Goal: Task Accomplishment & Management: Manage account settings

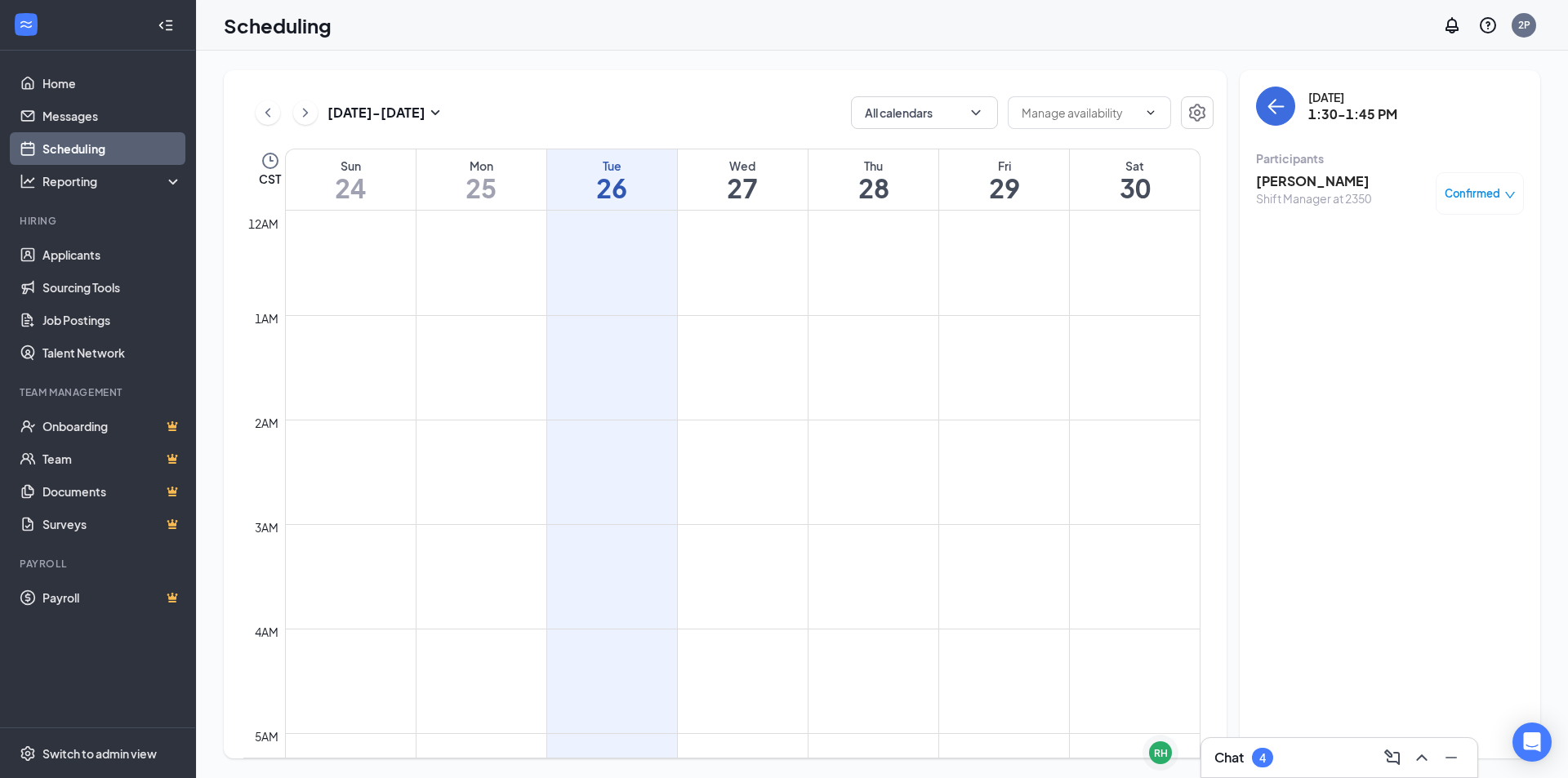
scroll to position [1129, 0]
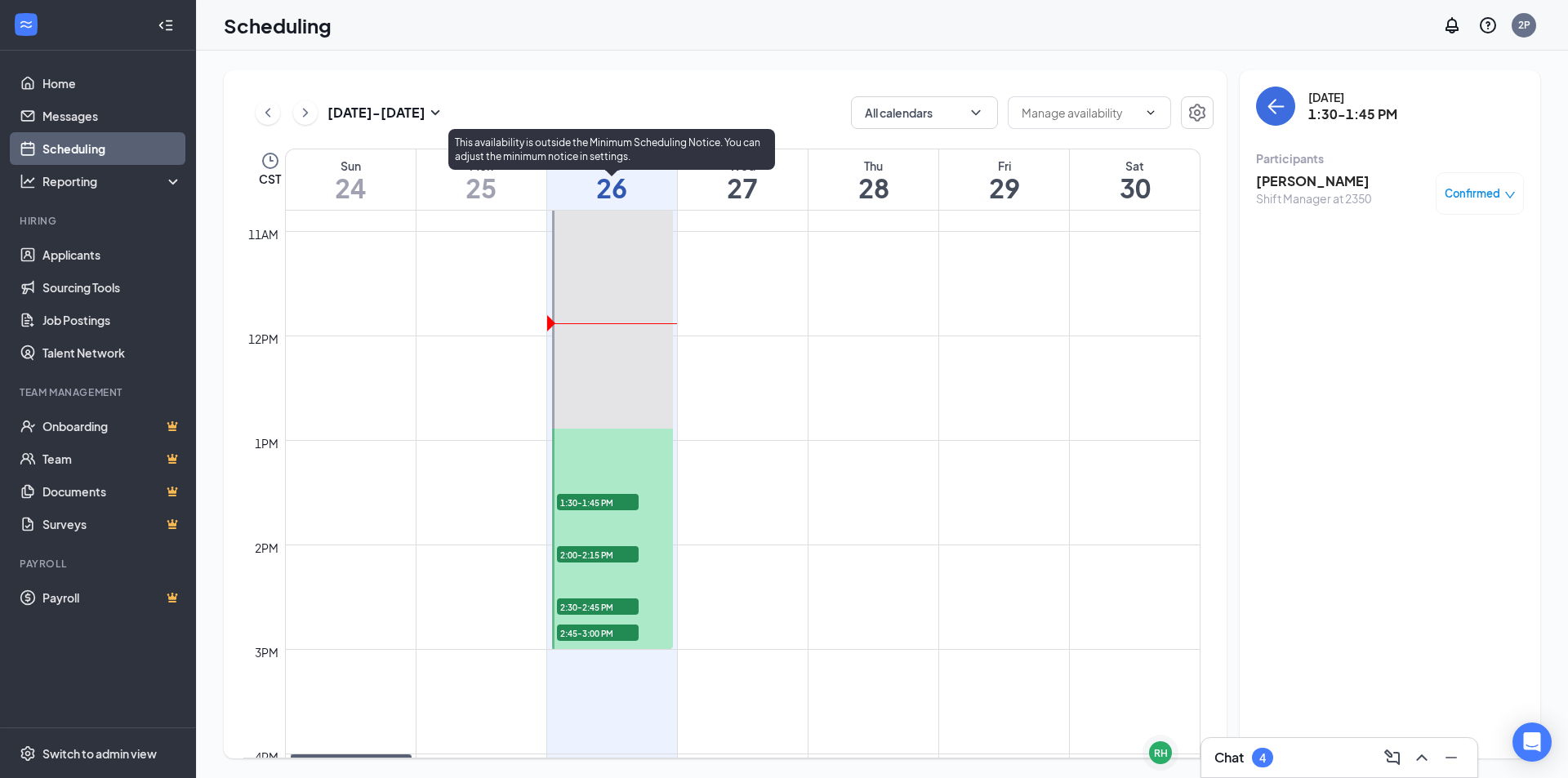
click at [606, 504] on span "1:30-1:45 PM" at bounding box center [598, 502] width 82 height 17
click at [595, 553] on span "2:00-2:15 PM" at bounding box center [598, 555] width 82 height 17
click at [591, 604] on span "2:30-2:45 PM" at bounding box center [598, 607] width 82 height 17
click at [591, 633] on span "2:45-3:00 PM" at bounding box center [598, 633] width 82 height 17
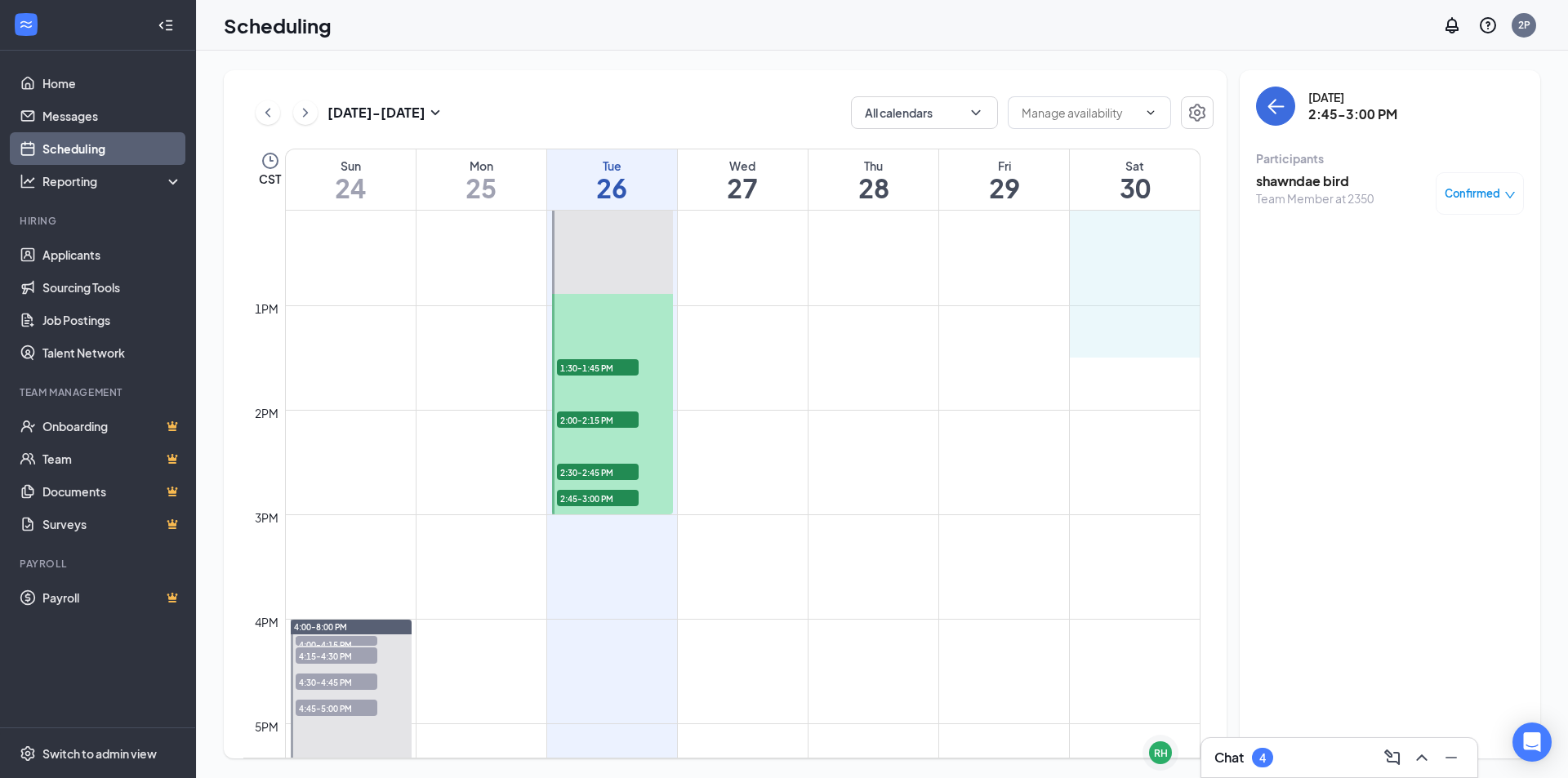
scroll to position [1292, 0]
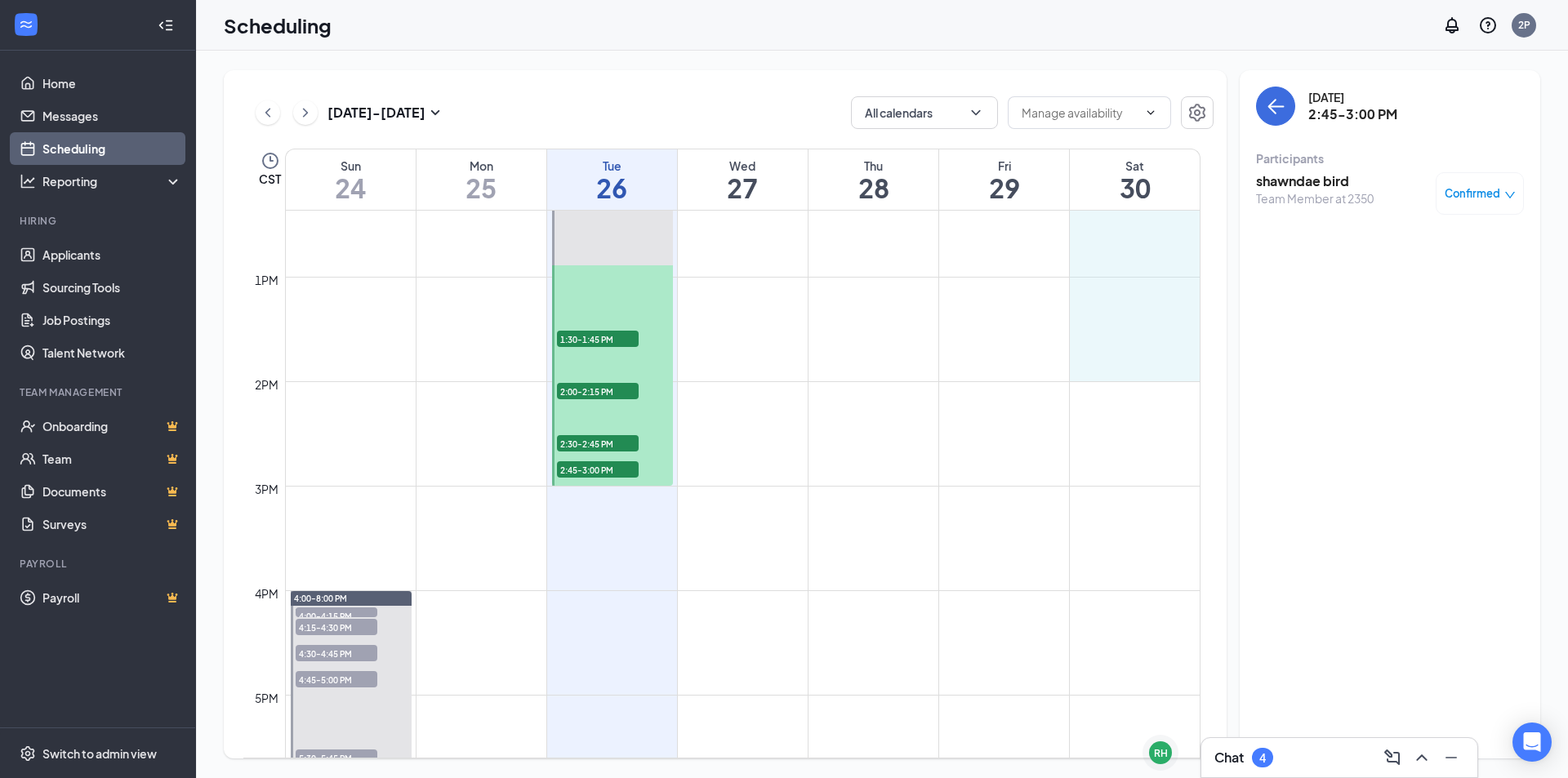
drag, startPoint x: 1133, startPoint y: 264, endPoint x: 1129, endPoint y: 365, distance: 101.1
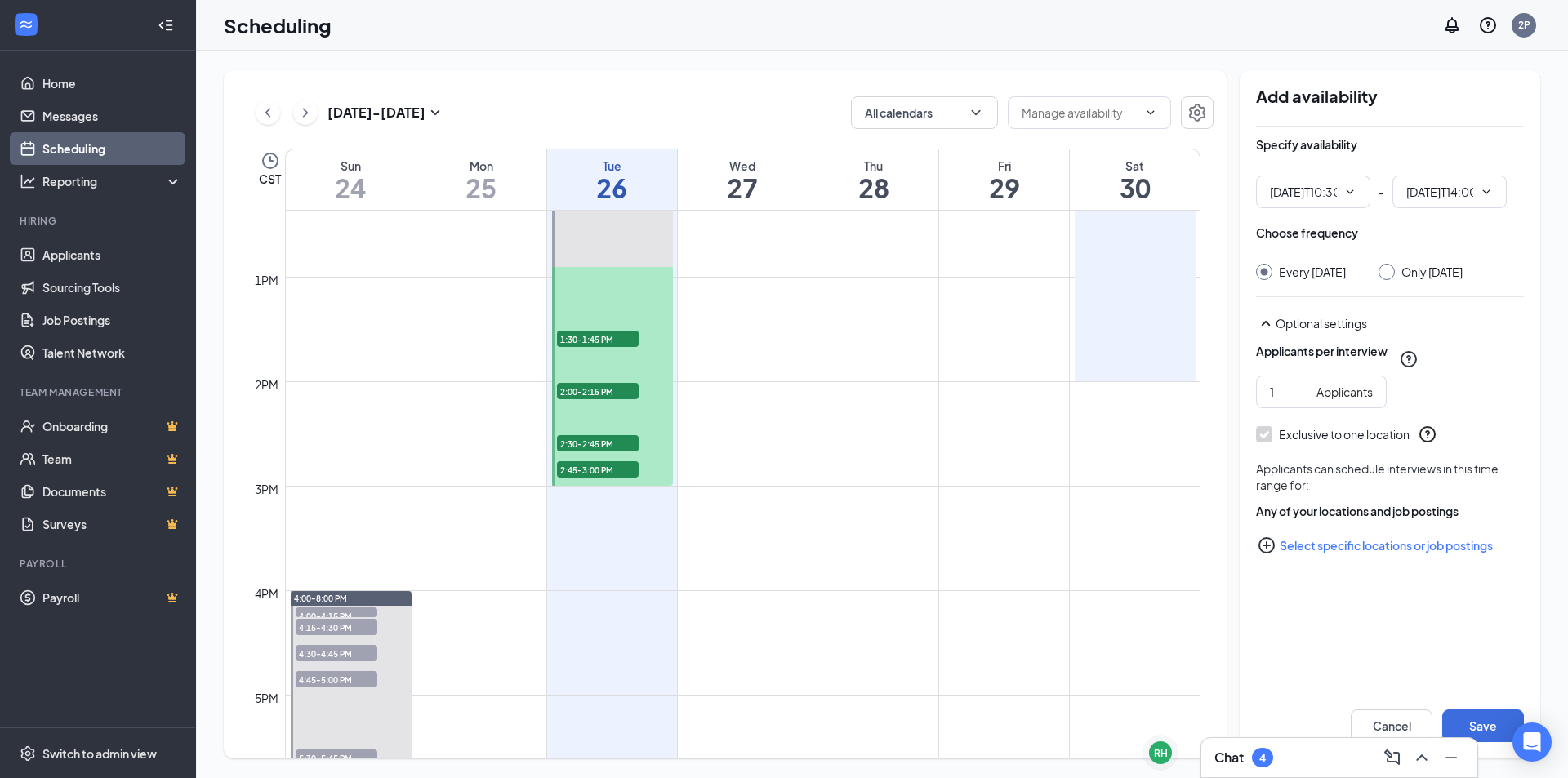
type input "10:30 AM"
type input "02:00 PM"
click at [1390, 270] on input "Only [DATE]" at bounding box center [1385, 269] width 12 height 12
radio input "true"
radio input "false"
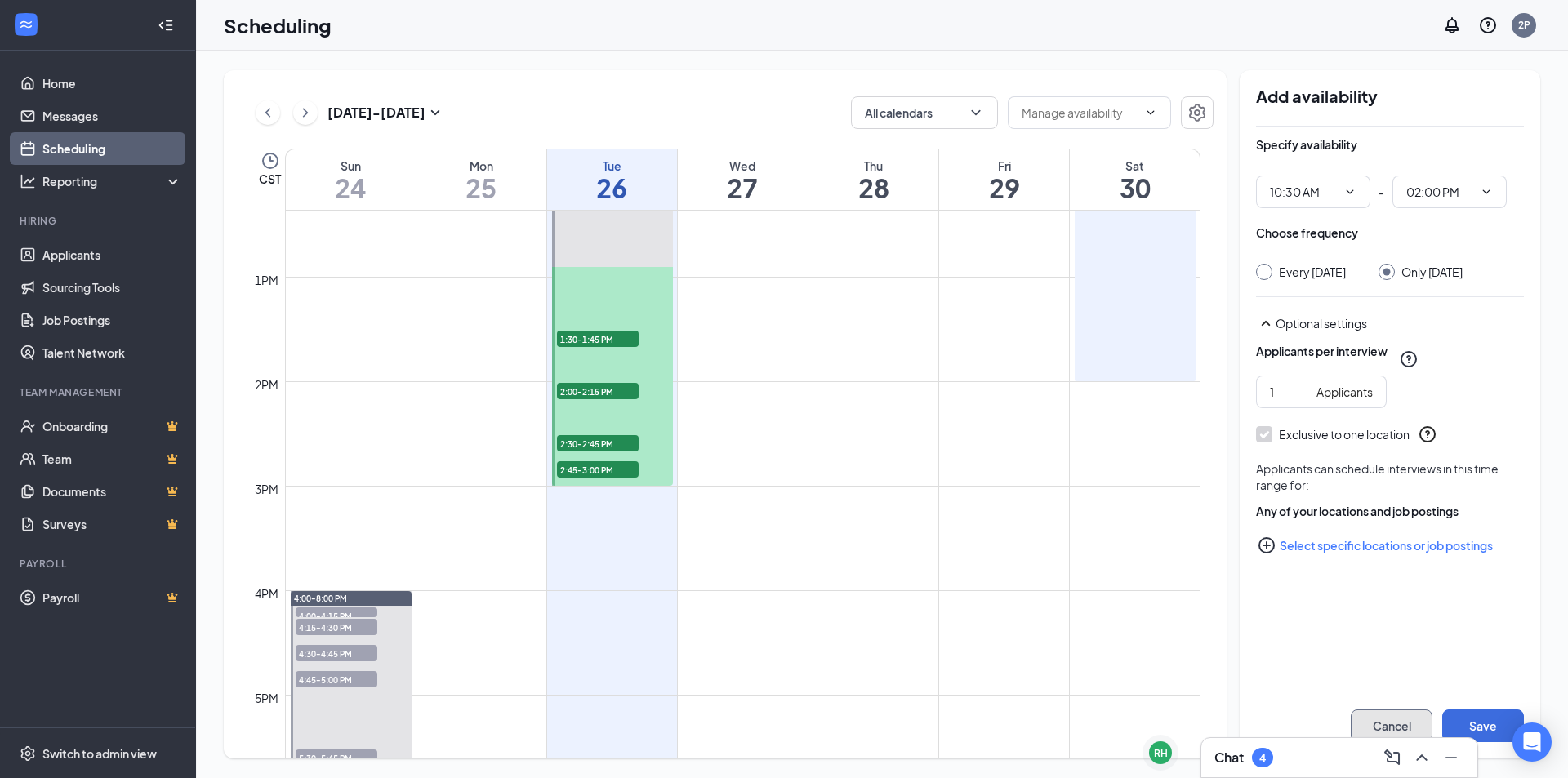
click at [1395, 725] on button "Cancel" at bounding box center [1392, 725] width 82 height 33
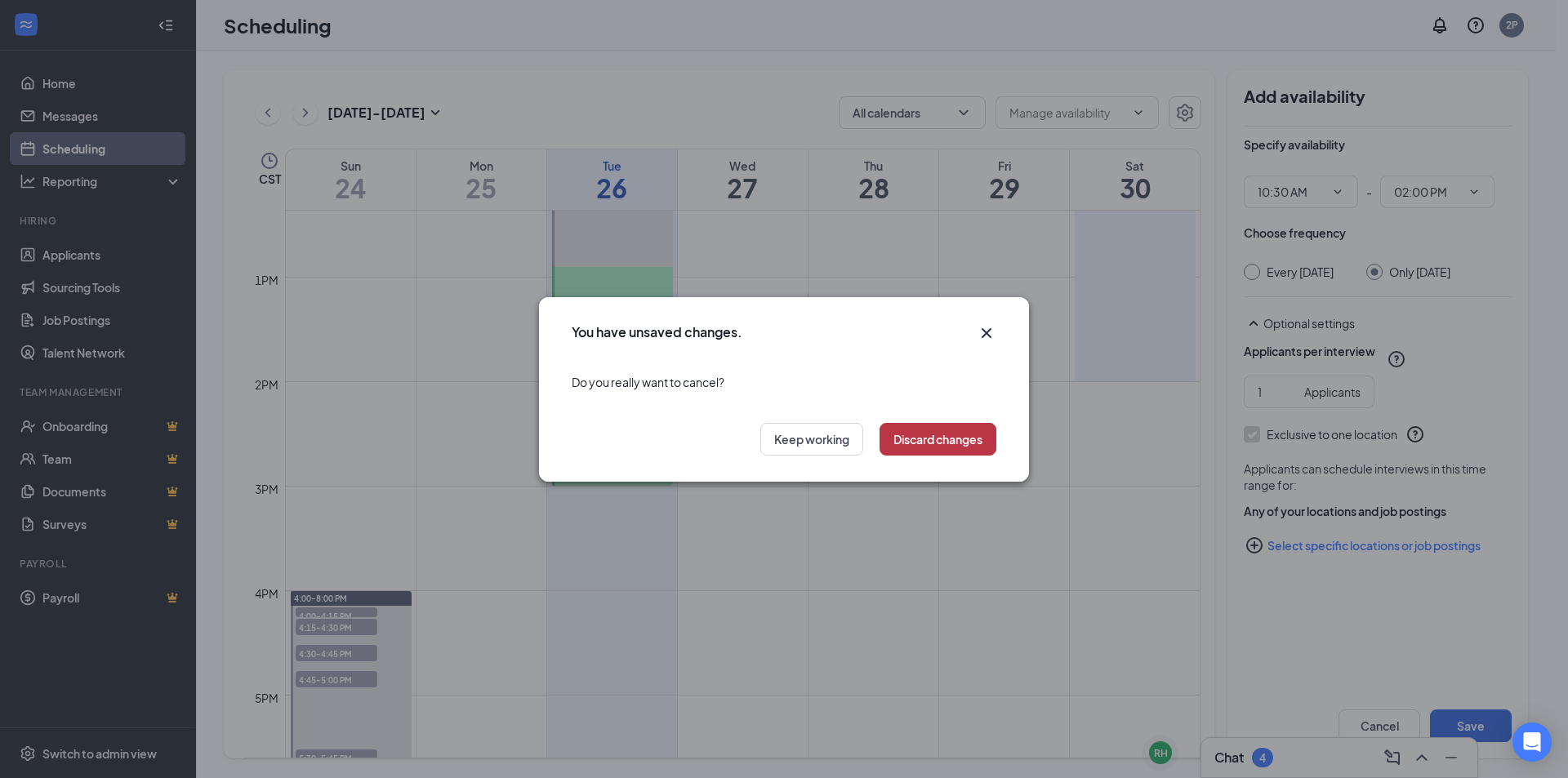
click at [909, 441] on button "Discard changes" at bounding box center [938, 439] width 117 height 33
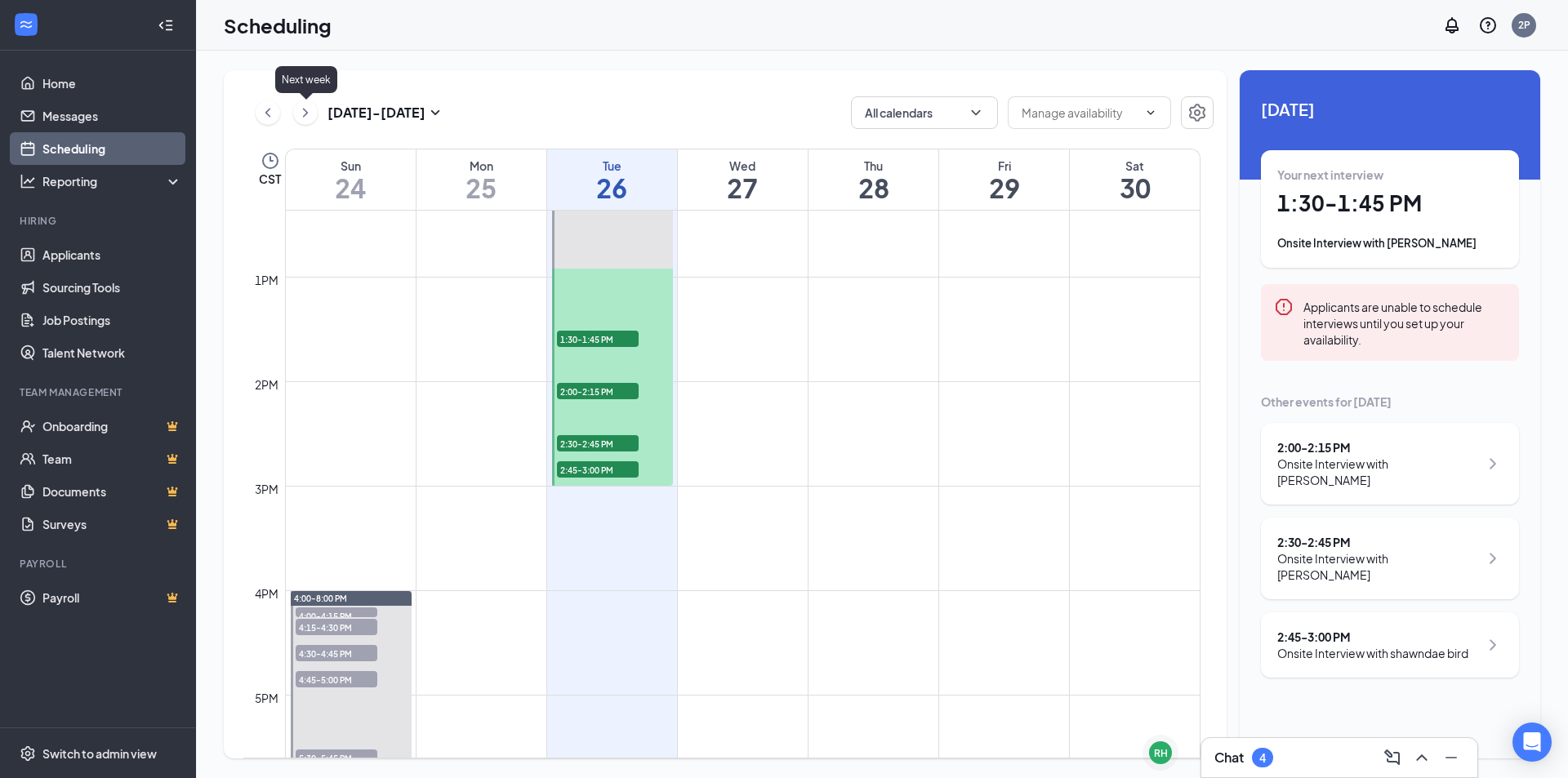
click at [309, 116] on icon "ChevronRight" at bounding box center [305, 113] width 17 height 20
